Goal: Check status: Check status

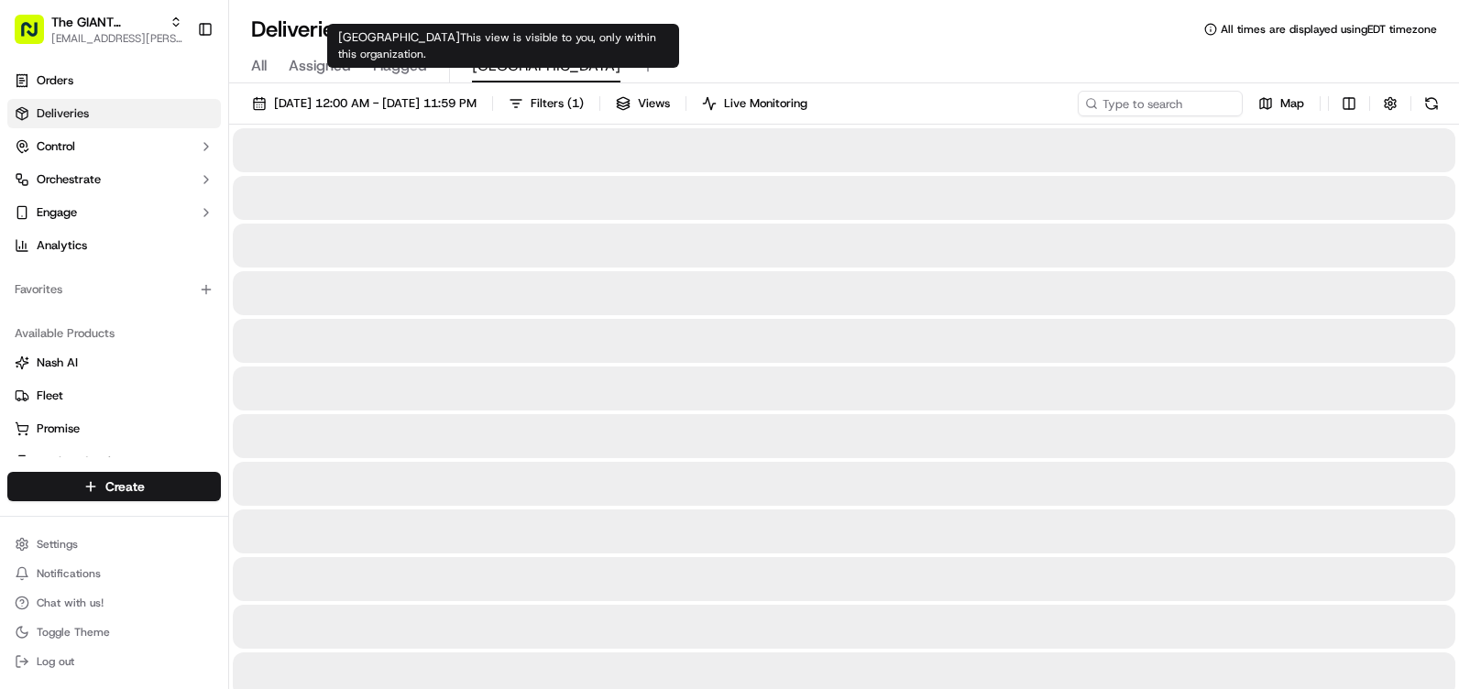
click at [504, 62] on span "[GEOGRAPHIC_DATA]" at bounding box center [546, 66] width 148 height 22
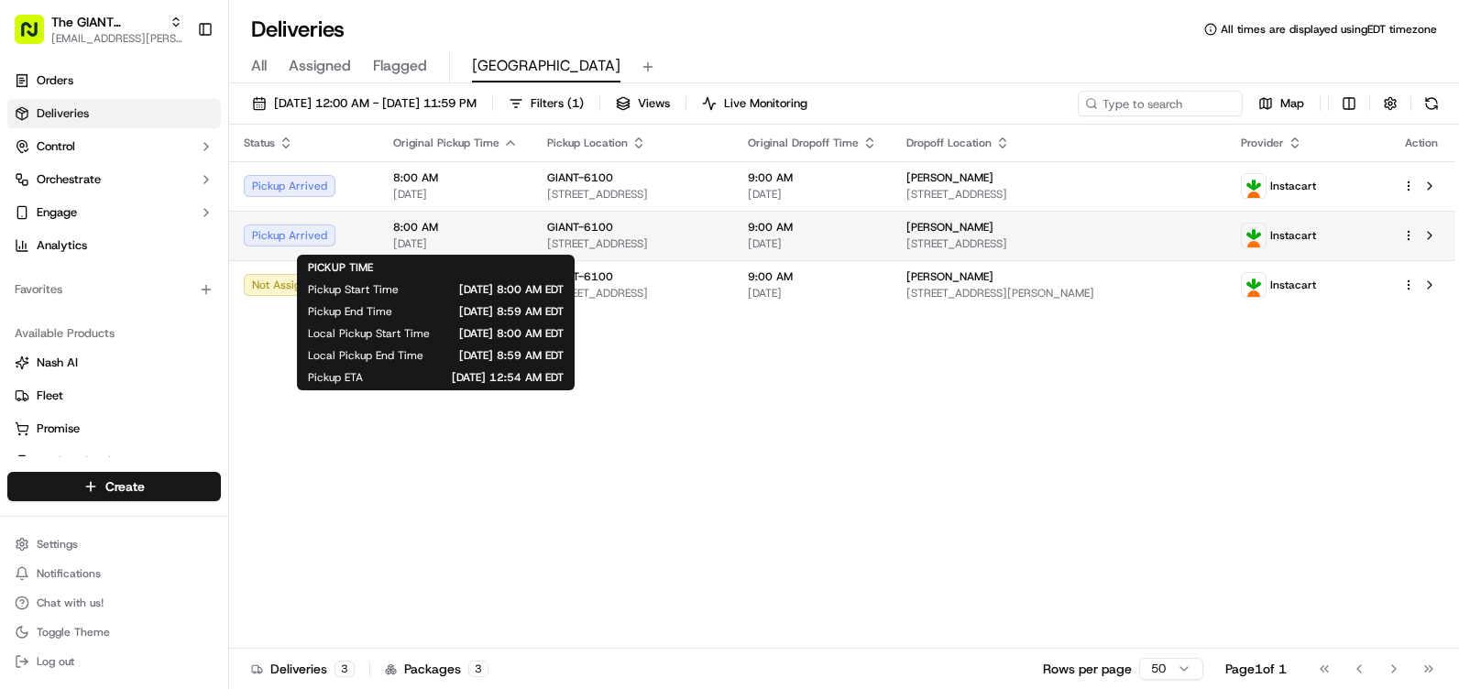
click at [364, 236] on td "Pickup Arrived" at bounding box center [303, 235] width 149 height 49
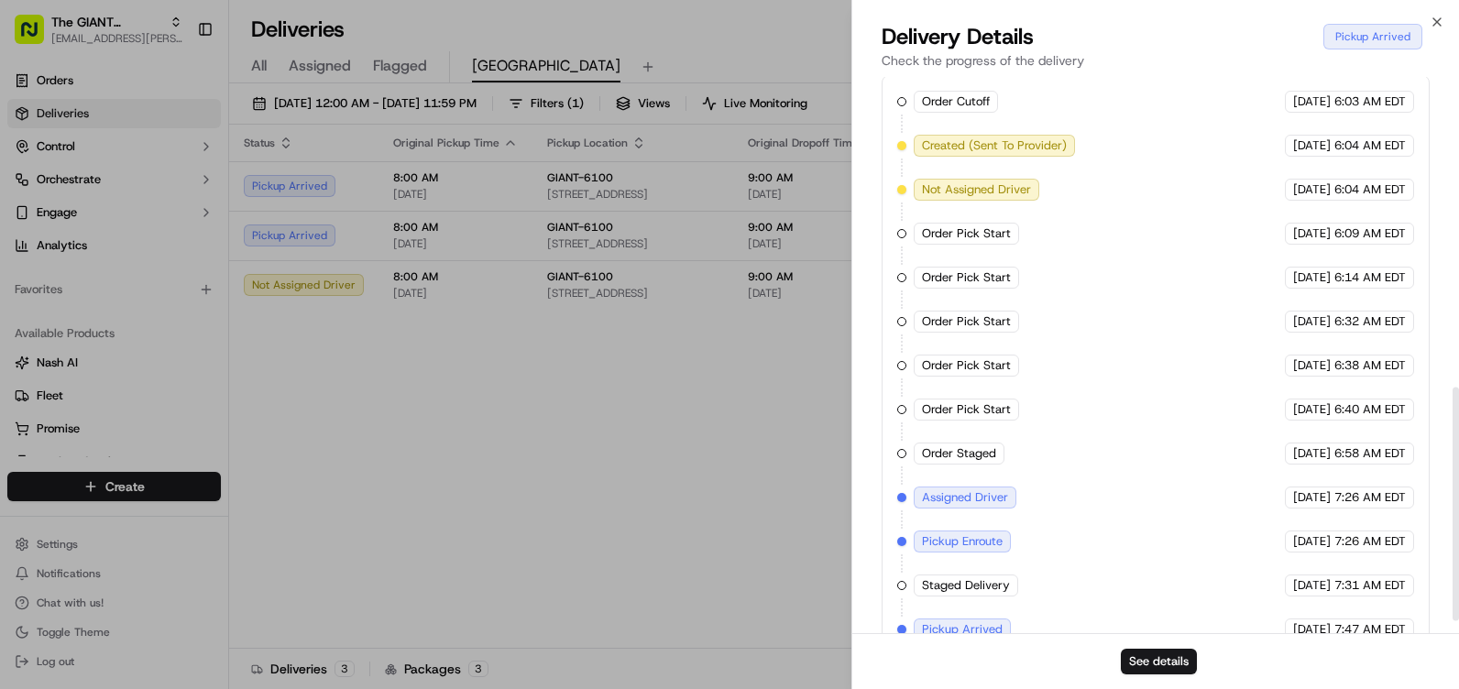
scroll to position [767, 0]
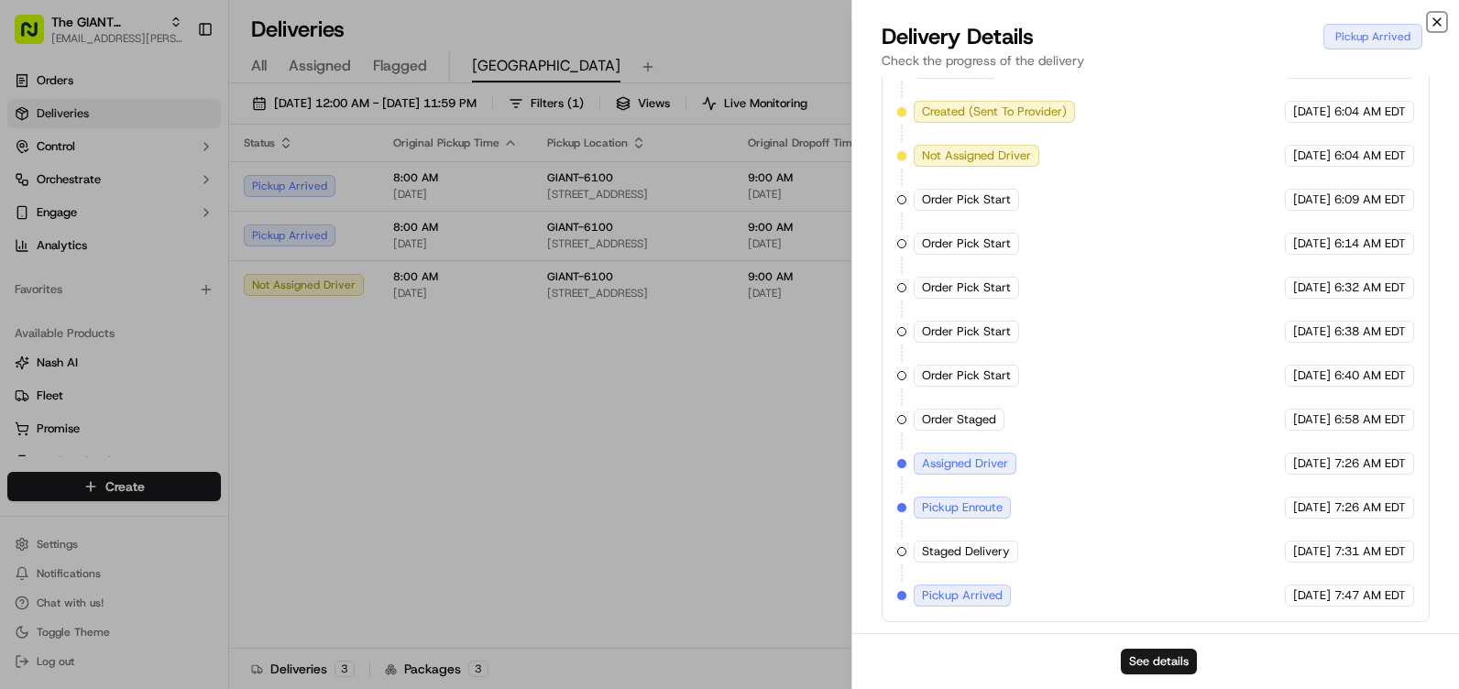
click at [1442, 23] on icon "button" at bounding box center [1437, 22] width 15 height 15
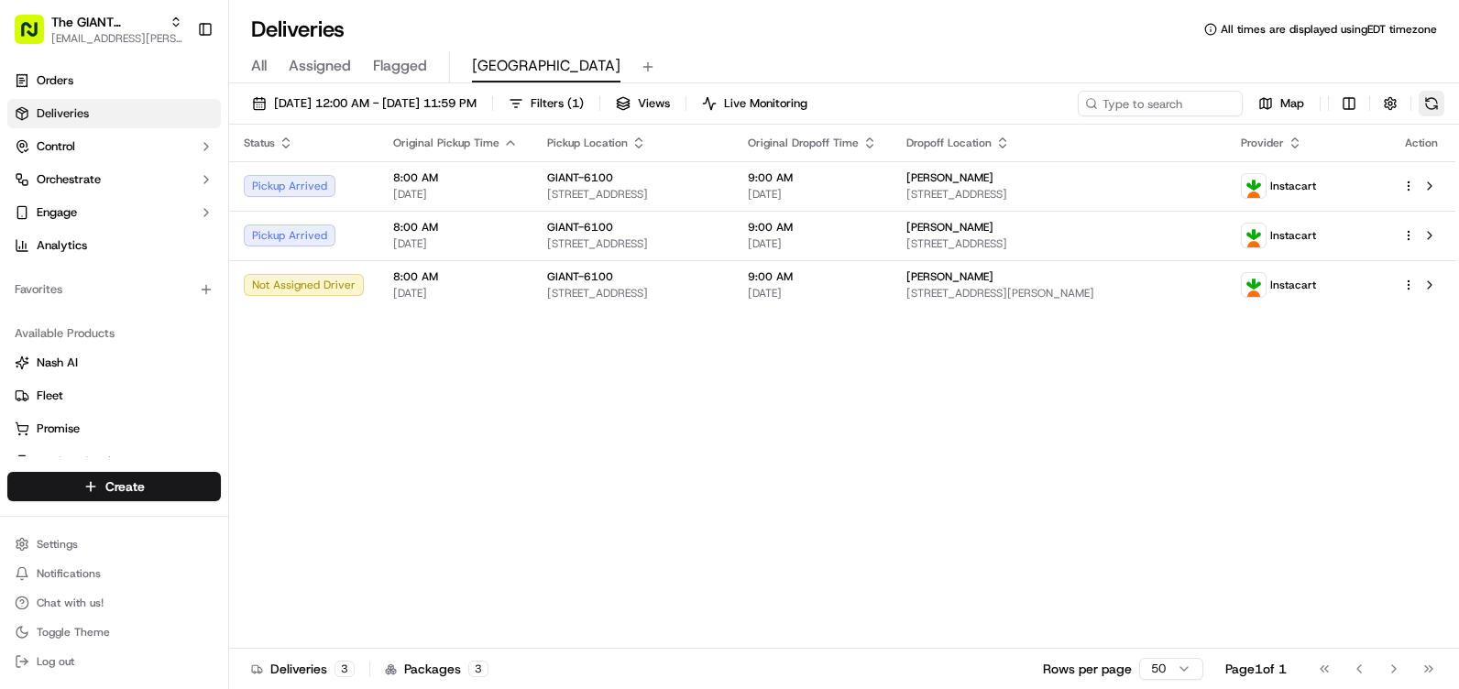
click at [1423, 107] on button at bounding box center [1432, 104] width 26 height 26
click at [1429, 104] on button at bounding box center [1432, 104] width 26 height 26
